Goal: Navigation & Orientation: Find specific page/section

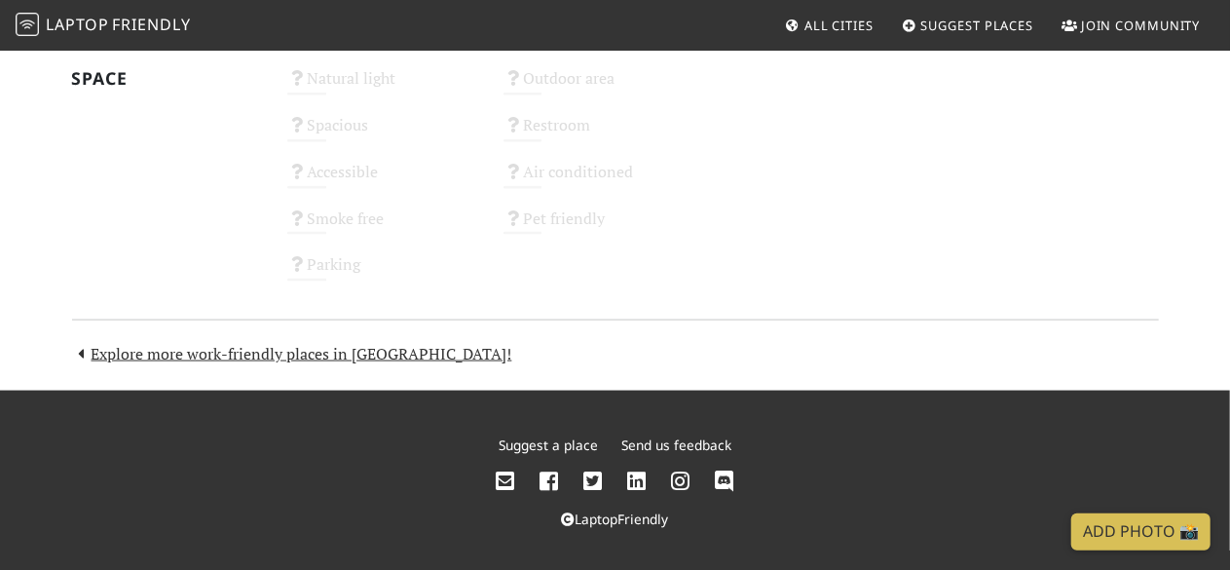
scroll to position [1184, 0]
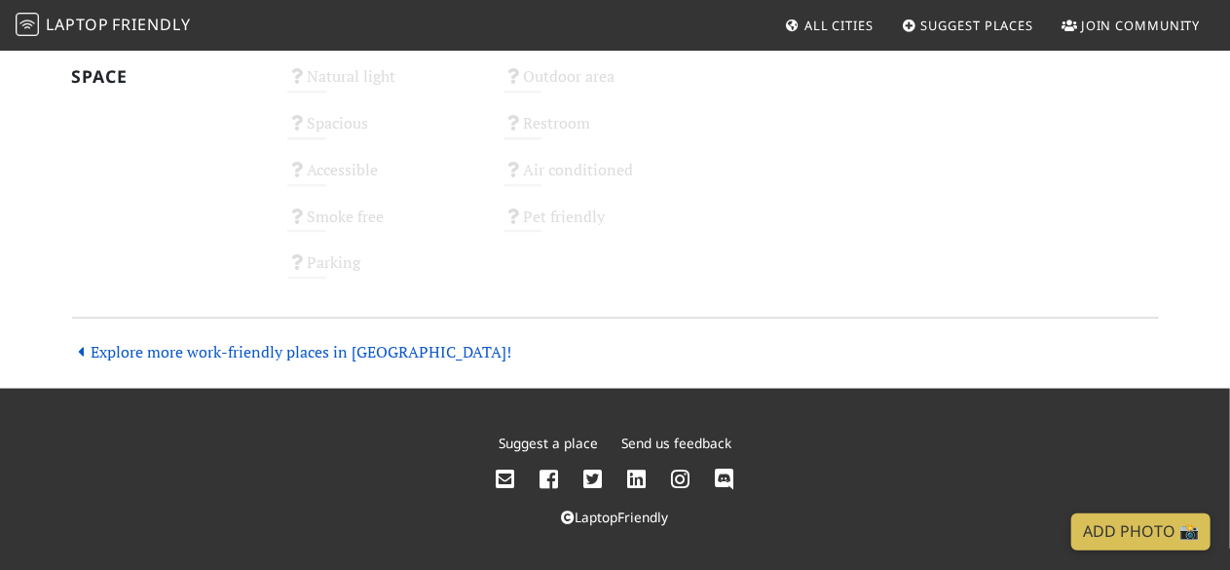
click at [351, 357] on link "Explore more work-friendly places in [GEOGRAPHIC_DATA]!" at bounding box center [292, 351] width 440 height 21
